Goal: Task Accomplishment & Management: Manage account settings

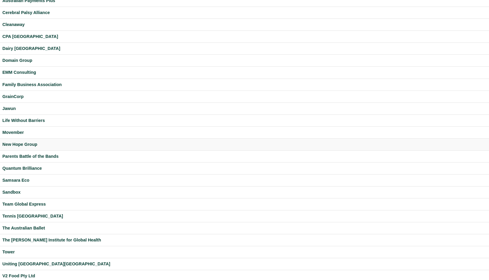
scroll to position [77, 0]
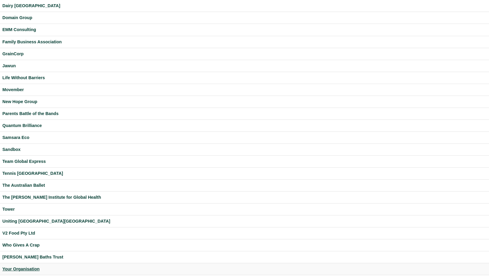
click at [28, 266] on div "Your Organisation" at bounding box center [244, 269] width 485 height 7
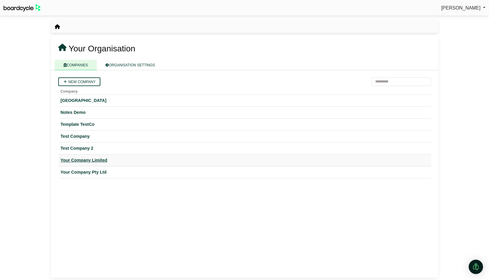
click at [89, 158] on div "Your Company Limited" at bounding box center [245, 160] width 368 height 7
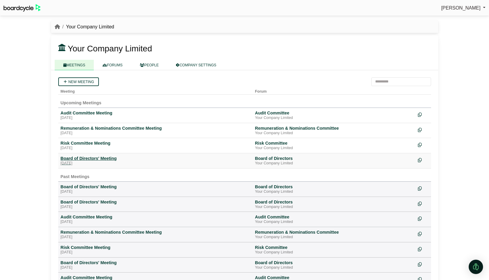
click at [87, 158] on div "Board of Directors' Meeting" at bounding box center [156, 158] width 190 height 5
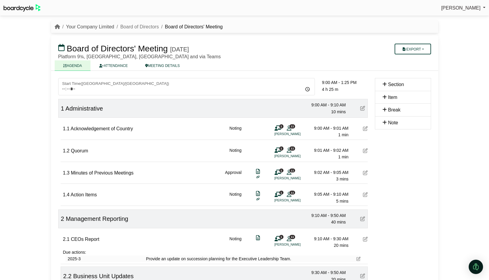
click at [106, 26] on link "Your Company Limited" at bounding box center [90, 26] width 48 height 5
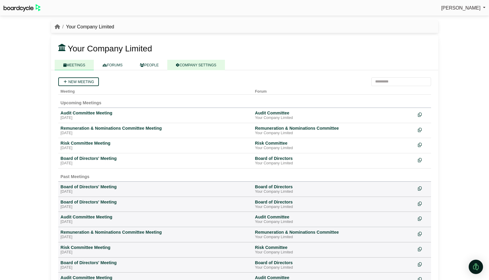
click at [200, 63] on link "COMPANY SETTINGS" at bounding box center [196, 65] width 58 height 10
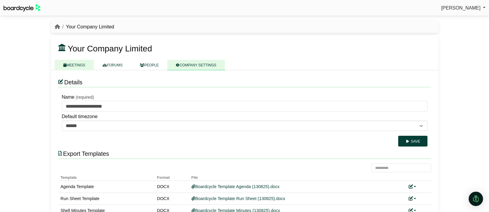
click at [75, 66] on link "MEETINGS" at bounding box center [74, 65] width 39 height 10
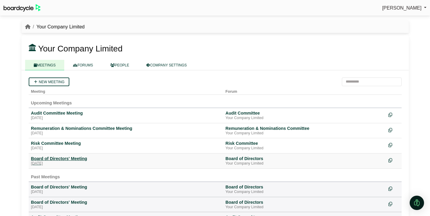
click at [84, 158] on div "Board of Directors' Meeting" at bounding box center [126, 158] width 190 height 5
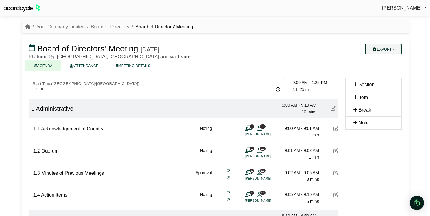
click at [383, 48] on button "Export" at bounding box center [383, 49] width 36 height 11
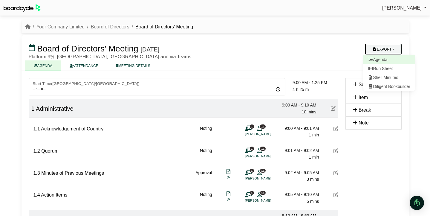
click at [381, 59] on link "Agenda" at bounding box center [389, 59] width 52 height 9
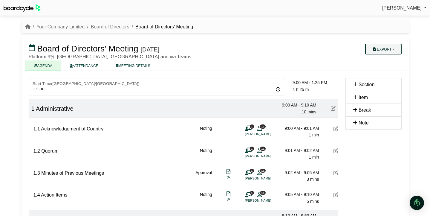
click at [387, 49] on button "Export" at bounding box center [383, 49] width 36 height 11
click at [385, 67] on link "Run Sheet" at bounding box center [389, 68] width 52 height 9
click at [392, 50] on button "Export" at bounding box center [383, 49] width 36 height 11
click at [386, 80] on link "Shell Minutes" at bounding box center [389, 77] width 52 height 9
click at [52, 27] on link "Your Company Limited" at bounding box center [60, 26] width 48 height 5
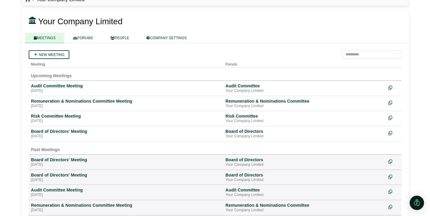
scroll to position [27, 0]
click at [63, 134] on div "Board of Directors' Meeting" at bounding box center [126, 131] width 190 height 5
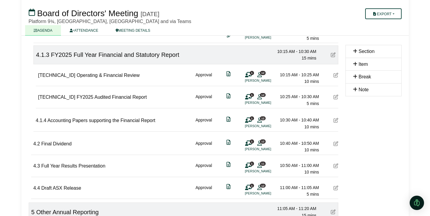
scroll to position [452, 0]
click at [335, 96] on icon at bounding box center [336, 96] width 5 height 5
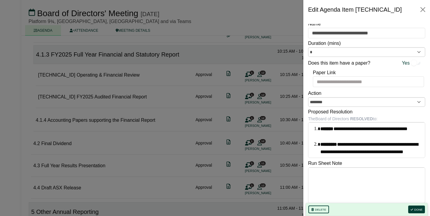
scroll to position [6, 0]
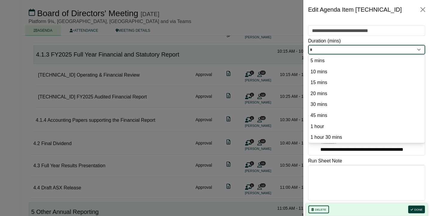
click at [381, 51] on input "*" at bounding box center [366, 50] width 117 height 10
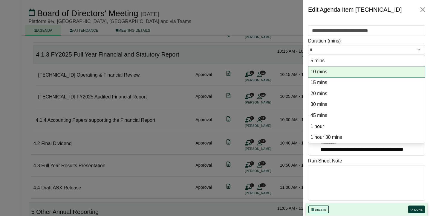
click at [364, 68] on option "10 mins" at bounding box center [367, 72] width 114 height 8
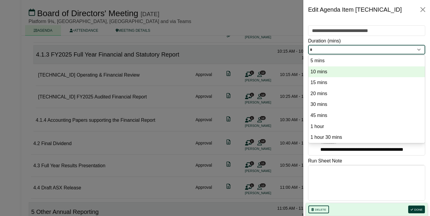
scroll to position [7, 0]
type input "**"
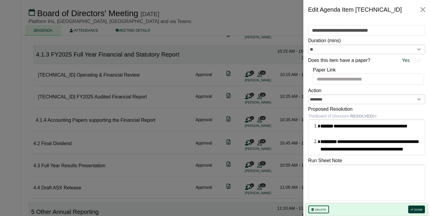
click at [385, 42] on div "Duration (mins) **" at bounding box center [366, 45] width 117 height 17
click at [261, 59] on div at bounding box center [215, 108] width 430 height 216
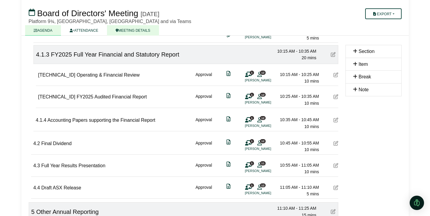
click at [141, 31] on link "MEETING DETAILS" at bounding box center [133, 30] width 52 height 10
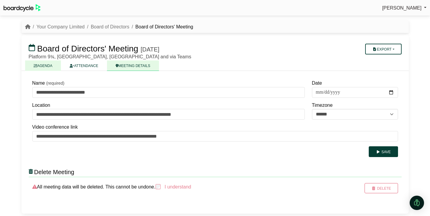
click at [47, 68] on link "AGENDA" at bounding box center [43, 65] width 36 height 10
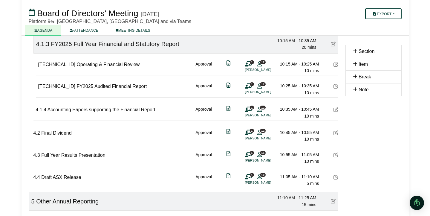
scroll to position [463, 0]
click at [336, 87] on icon at bounding box center [336, 85] width 5 height 5
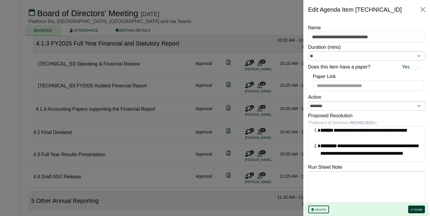
scroll to position [0, 0]
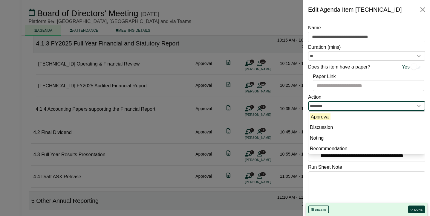
click at [380, 106] on input "********" at bounding box center [366, 106] width 117 height 10
click at [339, 98] on div "Action ******** Approval Discussion Noting Recommendation" at bounding box center [366, 101] width 117 height 17
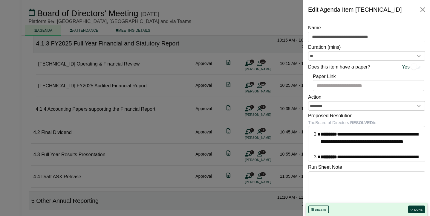
scroll to position [7, 0]
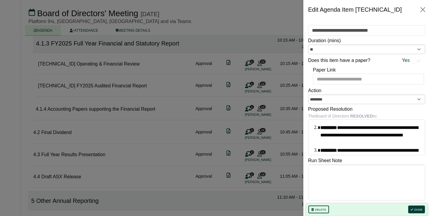
click at [281, 136] on div at bounding box center [215, 108] width 430 height 216
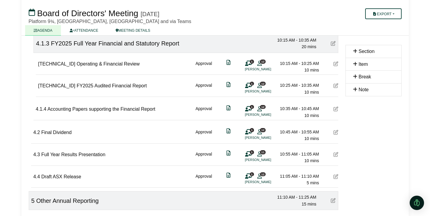
click at [255, 85] on div "1 12 Katie Bell" at bounding box center [254, 88] width 18 height 12
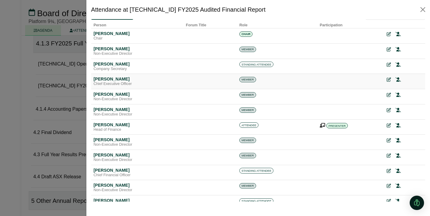
scroll to position [0, 0]
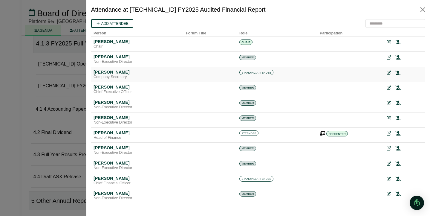
click at [400, 73] on icon at bounding box center [397, 73] width 5 height 4
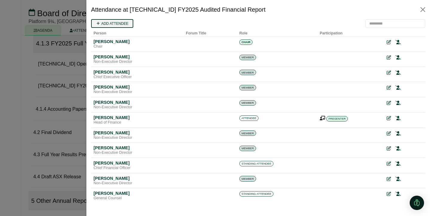
click at [116, 25] on link "Add attendee" at bounding box center [112, 23] width 42 height 9
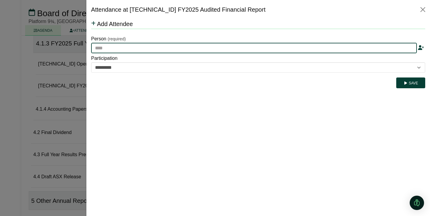
click at [116, 48] on input "text" at bounding box center [254, 48] width 326 height 11
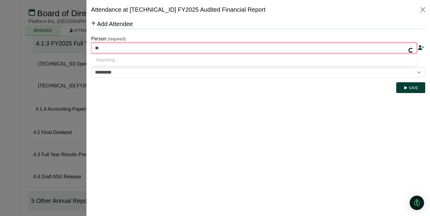
type input "***"
type input "**********"
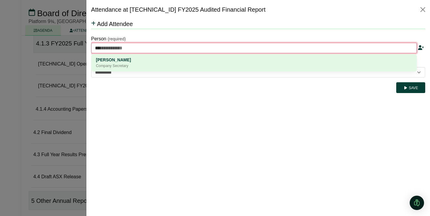
click at [122, 62] on div "Cormac McLaggen" at bounding box center [254, 59] width 316 height 7
type input "**********"
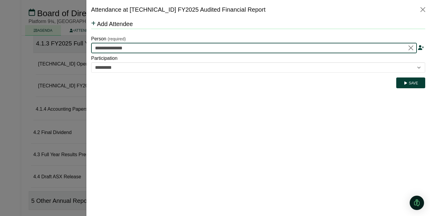
type input "**********"
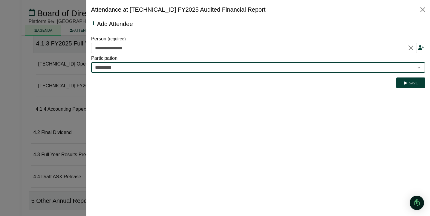
click at [158, 69] on select "********* ********" at bounding box center [258, 67] width 334 height 11
select select "********"
click at [91, 62] on select "********* ********" at bounding box center [258, 67] width 334 height 11
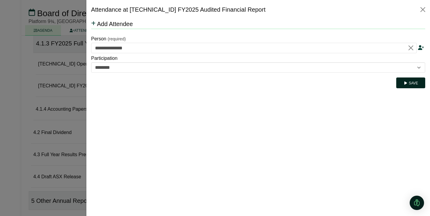
click at [416, 83] on button "Save" at bounding box center [410, 82] width 29 height 11
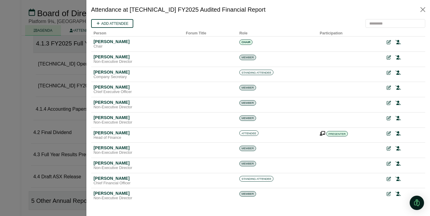
click at [77, 87] on div at bounding box center [215, 108] width 430 height 216
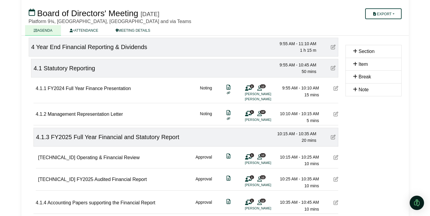
scroll to position [373, 0]
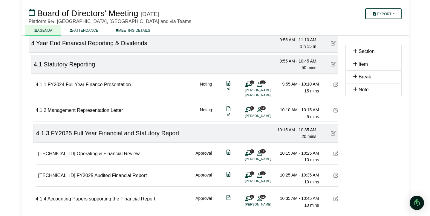
click at [335, 86] on icon at bounding box center [336, 84] width 5 height 5
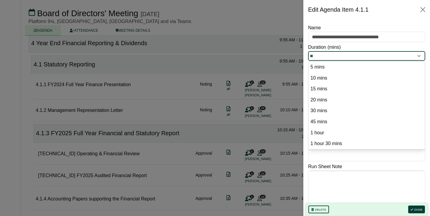
click at [353, 56] on input "**" at bounding box center [366, 56] width 117 height 10
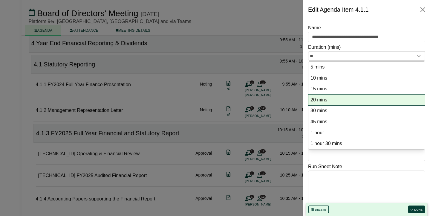
click at [340, 95] on li "20 mins" at bounding box center [366, 99] width 117 height 11
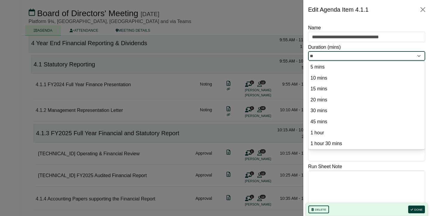
type input "**"
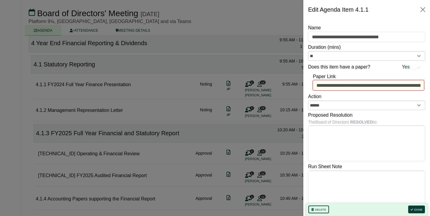
drag, startPoint x: 281, startPoint y: 116, endPoint x: 282, endPoint y: 119, distance: 3.5
click at [281, 116] on div at bounding box center [215, 108] width 430 height 216
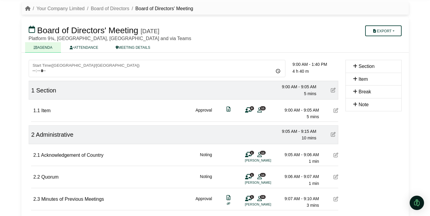
scroll to position [21, 0]
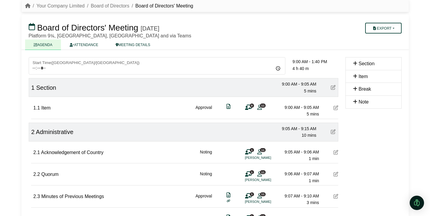
click at [334, 88] on icon at bounding box center [333, 87] width 5 height 5
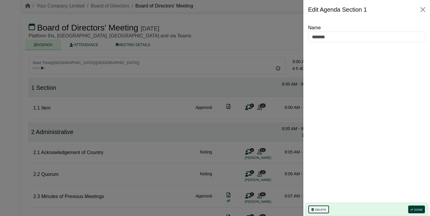
click at [323, 206] on button "Delete" at bounding box center [318, 209] width 21 height 8
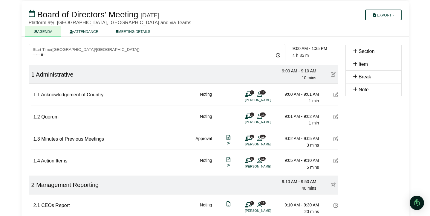
scroll to position [35, 0]
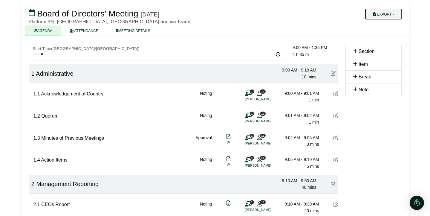
click at [393, 14] on button "Export" at bounding box center [383, 14] width 36 height 11
click at [382, 26] on link "Agenda" at bounding box center [389, 24] width 52 height 9
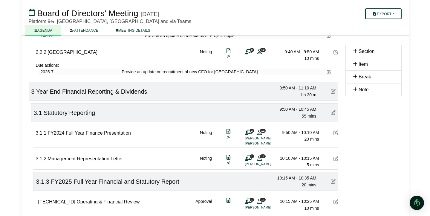
scroll to position [281, 0]
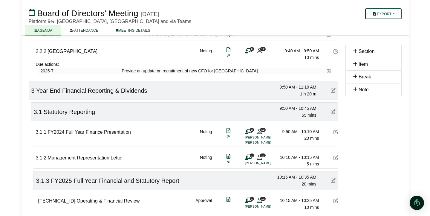
click at [336, 132] on icon at bounding box center [336, 131] width 5 height 5
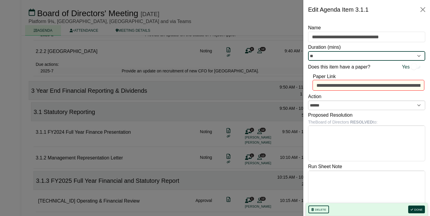
click at [368, 54] on input "**" at bounding box center [366, 56] width 117 height 10
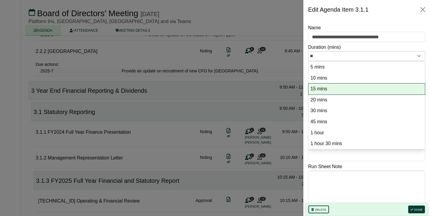
click at [355, 84] on li "15 mins" at bounding box center [366, 88] width 117 height 11
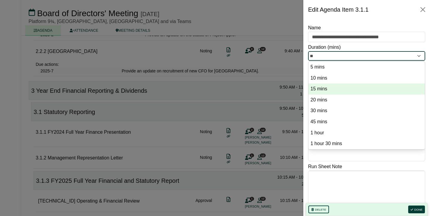
type input "**"
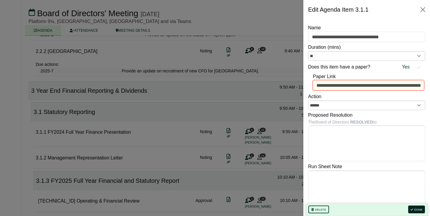
click at [415, 210] on button "Done" at bounding box center [416, 209] width 17 height 8
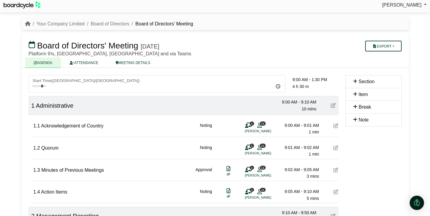
scroll to position [0, 0]
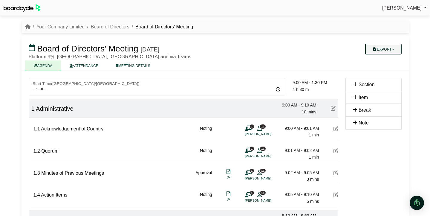
click at [397, 48] on button "Export" at bounding box center [383, 49] width 36 height 11
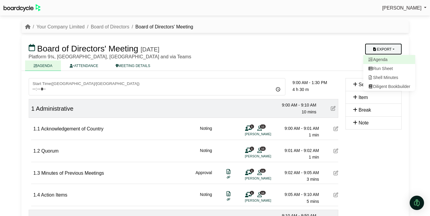
click at [386, 60] on link "Agenda" at bounding box center [389, 59] width 52 height 9
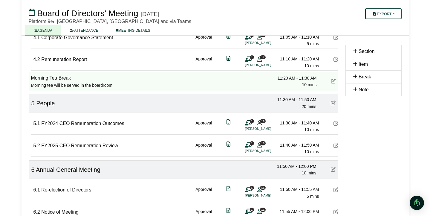
scroll to position [604, 0]
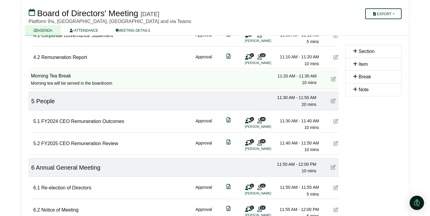
click at [333, 80] on icon at bounding box center [333, 79] width 5 height 5
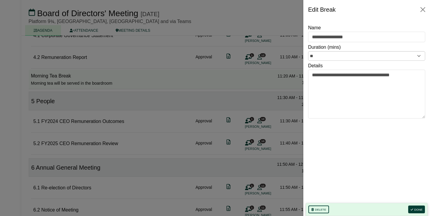
click at [280, 71] on div at bounding box center [215, 108] width 430 height 216
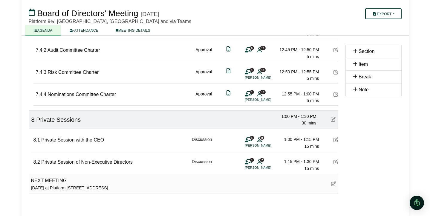
scroll to position [962, 0]
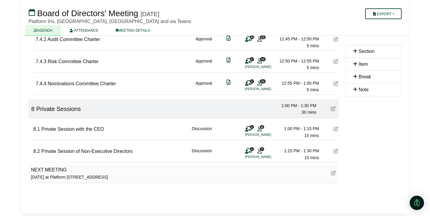
click at [332, 172] on icon at bounding box center [333, 172] width 5 height 5
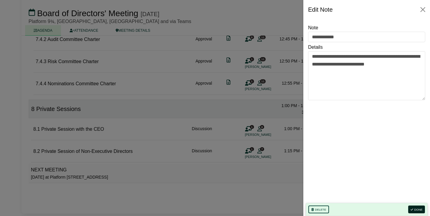
click at [418, 209] on button "Done" at bounding box center [416, 209] width 17 height 8
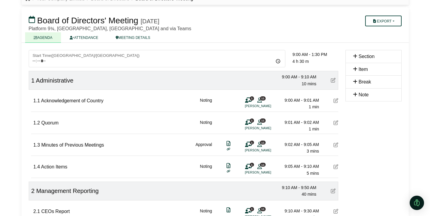
scroll to position [0, 0]
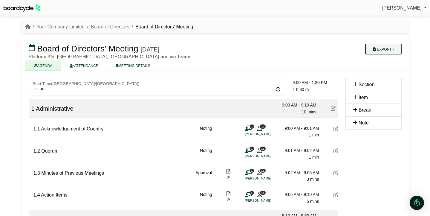
click at [394, 46] on button "Export" at bounding box center [383, 49] width 36 height 11
click at [383, 68] on link "Run Sheet" at bounding box center [389, 68] width 52 height 9
click at [392, 49] on button "Export" at bounding box center [383, 49] width 36 height 11
click at [390, 77] on link "Shell Minutes" at bounding box center [389, 77] width 52 height 9
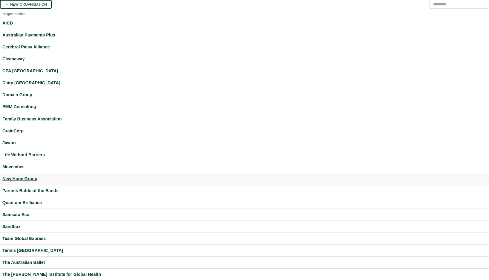
click at [30, 178] on div "New Hope Group" at bounding box center [244, 178] width 485 height 7
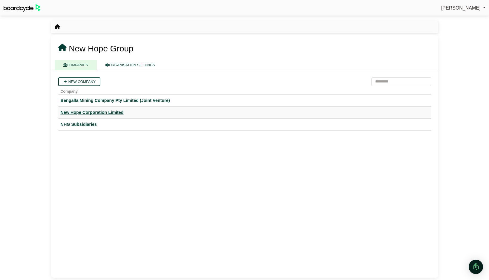
click at [91, 114] on div "New Hope Corporation Limited" at bounding box center [245, 112] width 368 height 7
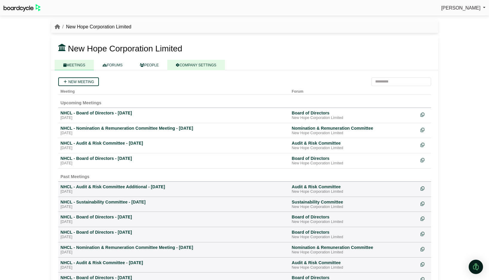
click at [190, 65] on link "COMPANY SETTINGS" at bounding box center [196, 65] width 58 height 10
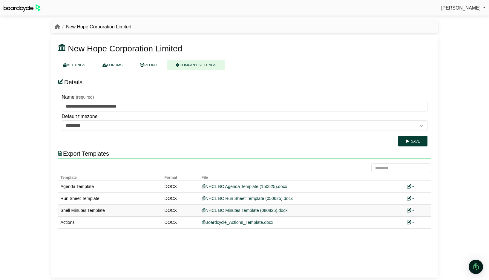
click at [413, 210] on link at bounding box center [411, 210] width 8 height 5
click at [423, 217] on link "Replace custom template" at bounding box center [437, 219] width 61 height 11
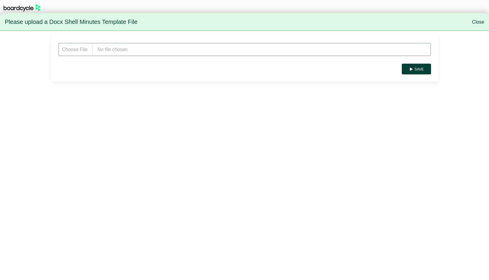
click at [121, 50] on input "file" at bounding box center [244, 49] width 373 height 13
type input "**********"
click at [422, 68] on button "Save" at bounding box center [416, 69] width 29 height 11
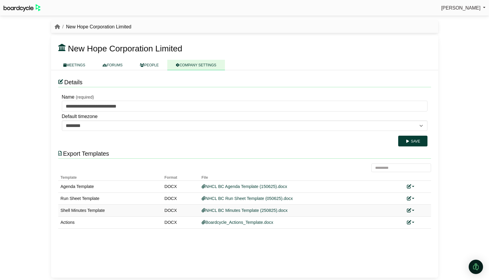
click at [414, 210] on link at bounding box center [411, 210] width 8 height 5
click at [422, 219] on link "Replace custom template" at bounding box center [437, 219] width 61 height 11
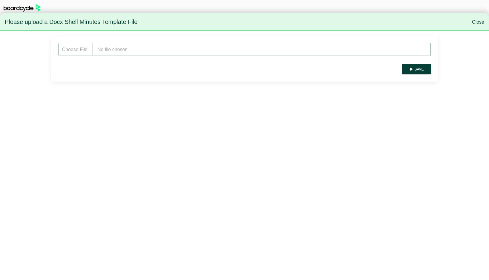
click at [151, 50] on input "file" at bounding box center [244, 49] width 373 height 13
click at [133, 50] on input "file" at bounding box center [244, 49] width 373 height 13
type input "**********"
click at [418, 69] on button "Save" at bounding box center [416, 69] width 29 height 11
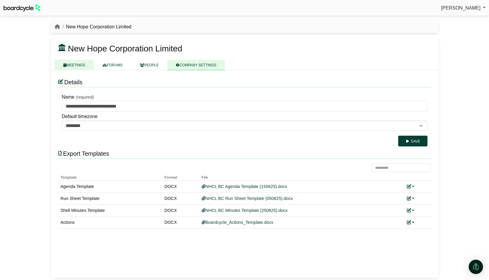
click at [72, 65] on link "MEETINGS" at bounding box center [74, 65] width 39 height 10
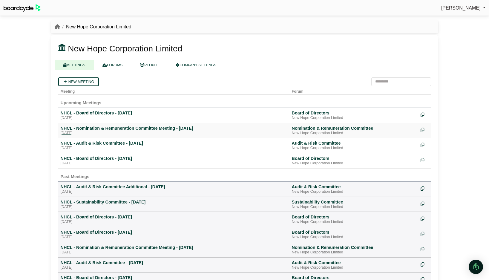
click at [86, 129] on div "NHCL - Nomination & Remuneration Committee Meeting - [DATE]" at bounding box center [174, 128] width 227 height 5
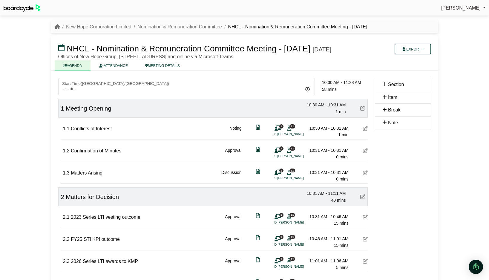
click at [82, 71] on link "AGENDA" at bounding box center [73, 65] width 36 height 10
click at [101, 28] on link "New Hope Corporation Limited" at bounding box center [98, 26] width 65 height 5
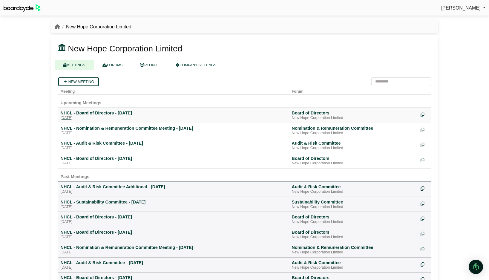
click at [90, 114] on div "NHCL - Board of Directors - [DATE]" at bounding box center [174, 112] width 227 height 5
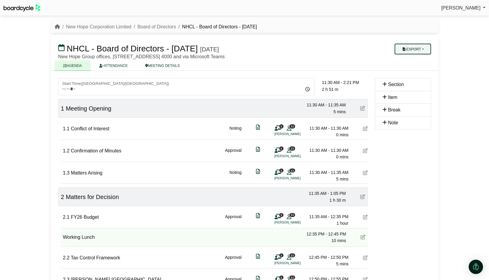
click at [419, 48] on button "Export" at bounding box center [413, 49] width 36 height 11
click at [417, 74] on link "Shell Minutes" at bounding box center [419, 77] width 52 height 9
click at [89, 26] on link "New Hope Corporation Limited" at bounding box center [98, 26] width 65 height 5
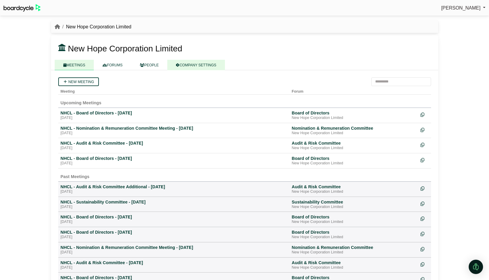
click at [198, 65] on link "COMPANY SETTINGS" at bounding box center [196, 65] width 58 height 10
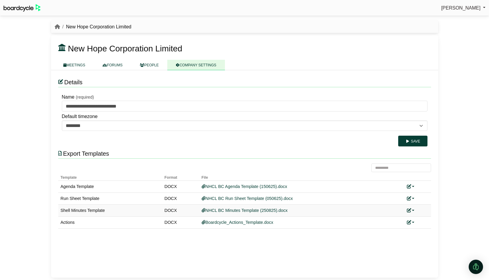
click at [413, 212] on link at bounding box center [411, 210] width 8 height 5
click at [422, 217] on link "Replace custom template" at bounding box center [437, 219] width 61 height 11
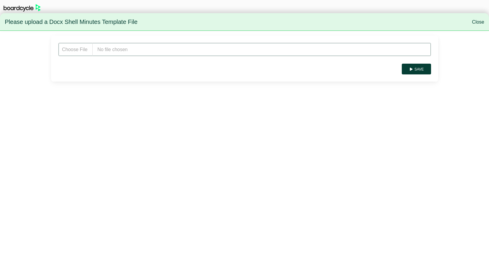
click at [142, 51] on input "file" at bounding box center [244, 49] width 373 height 13
click at [133, 50] on input "file" at bounding box center [244, 49] width 373 height 13
type input "**********"
click at [422, 72] on button "Save" at bounding box center [416, 69] width 29 height 11
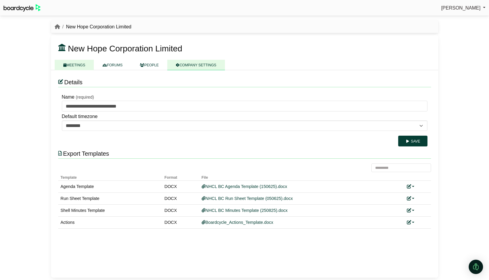
click at [81, 67] on link "MEETINGS" at bounding box center [74, 65] width 39 height 10
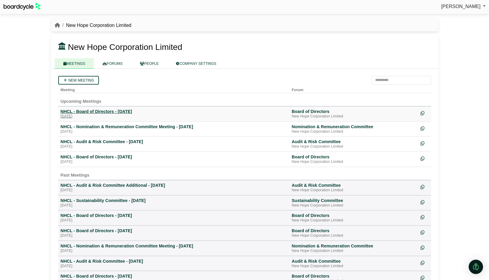
scroll to position [1, 0]
click at [102, 112] on div "NHCL - Board of Directors - 28 August 2025" at bounding box center [174, 111] width 227 height 5
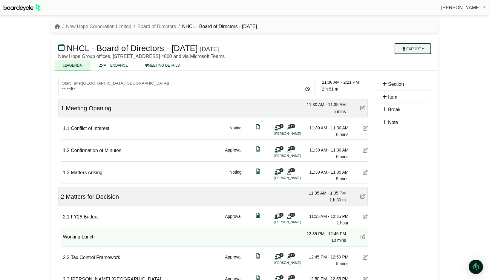
drag, startPoint x: 417, startPoint y: 47, endPoint x: 416, endPoint y: 53, distance: 5.4
click at [417, 47] on button "Export" at bounding box center [413, 48] width 36 height 11
click at [413, 59] on link "Agenda" at bounding box center [419, 58] width 52 height 9
click at [422, 46] on button "Export" at bounding box center [413, 49] width 36 height 11
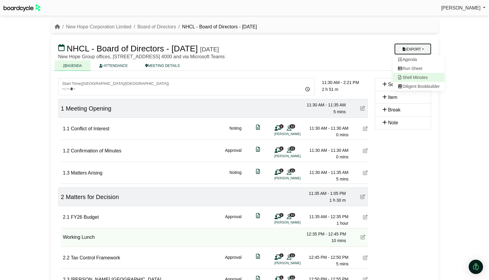
click at [423, 79] on link "Shell Minutes" at bounding box center [419, 77] width 52 height 9
click at [114, 26] on link "New Hope Corporation Limited" at bounding box center [98, 26] width 65 height 5
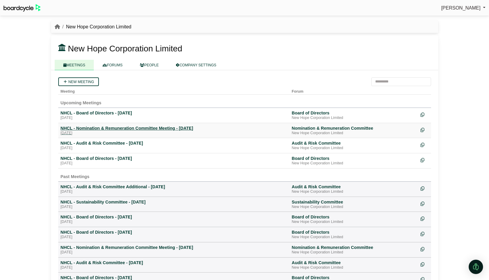
click at [70, 129] on div "NHCL - Nomination & Remuneration Committee Meeting - [DATE]" at bounding box center [174, 128] width 227 height 5
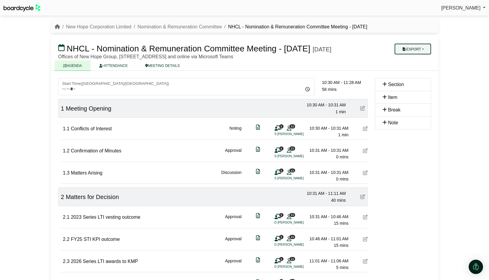
click at [412, 49] on button "Export" at bounding box center [413, 49] width 36 height 11
click at [418, 70] on link "Run Sheet" at bounding box center [419, 68] width 52 height 9
click at [110, 25] on link "New Hope Corporation Limited" at bounding box center [98, 26] width 65 height 5
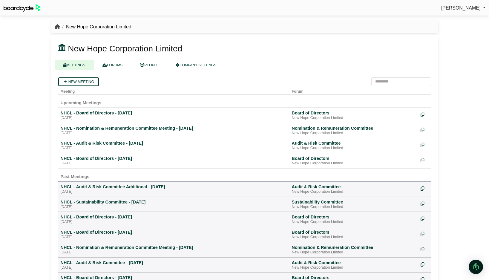
click at [55, 25] on icon "breadcrumb" at bounding box center [57, 26] width 5 height 5
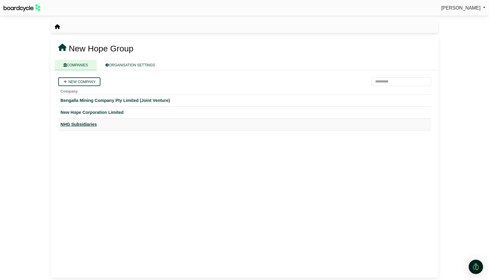
click at [78, 126] on div "NHG Subsidiaries" at bounding box center [245, 124] width 368 height 7
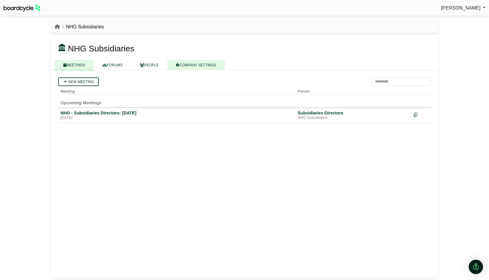
click at [195, 64] on link "COMPANY SETTINGS" at bounding box center [196, 65] width 58 height 10
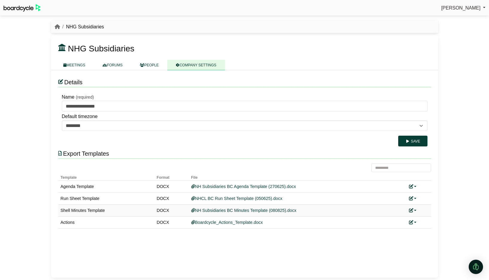
click at [415, 210] on link at bounding box center [413, 210] width 8 height 5
click at [421, 216] on link "Replace custom template" at bounding box center [439, 219] width 61 height 11
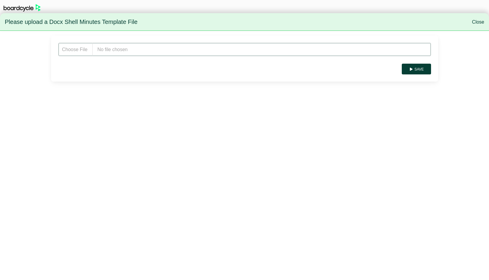
click at [129, 46] on input "file" at bounding box center [244, 49] width 373 height 13
click at [139, 46] on input "file" at bounding box center [244, 49] width 373 height 13
type input "**********"
click at [416, 67] on button "Save" at bounding box center [416, 69] width 29 height 11
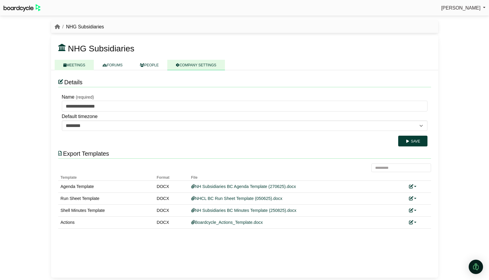
click at [81, 66] on link "MEETINGS" at bounding box center [74, 65] width 39 height 10
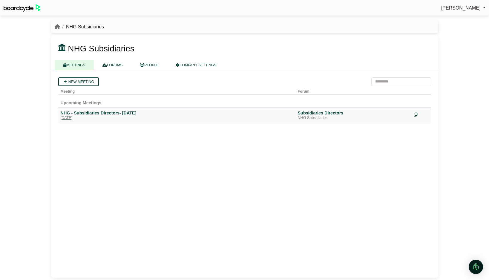
click at [112, 114] on div "NHG - Subsidiaries Directors- [DATE]" at bounding box center [177, 112] width 233 height 5
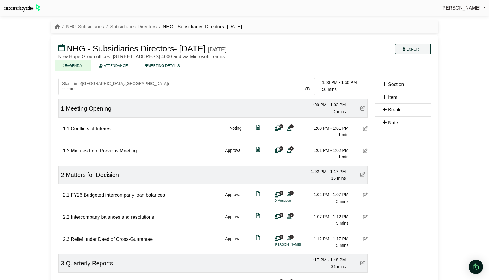
click at [416, 48] on button "Export" at bounding box center [413, 49] width 36 height 11
click at [419, 79] on link "Shell Minutes" at bounding box center [419, 77] width 52 height 9
